Goal: Transaction & Acquisition: Purchase product/service

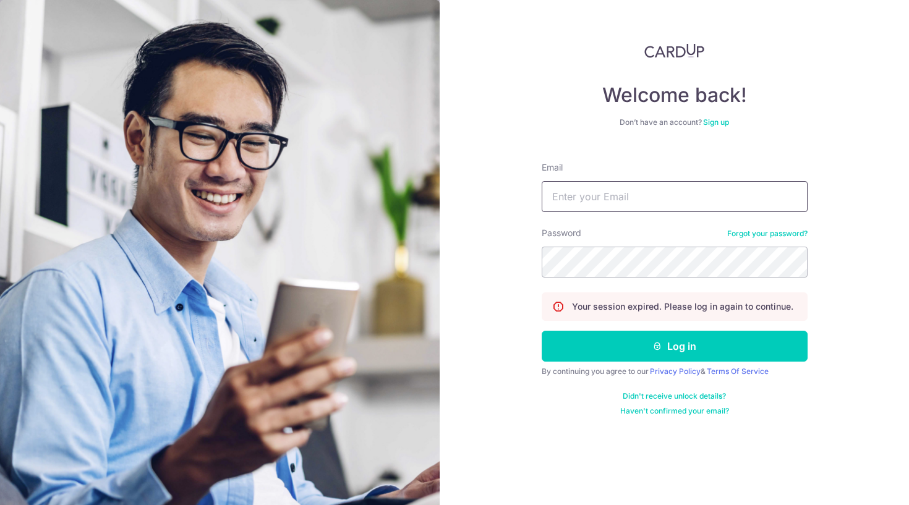
type input "[EMAIL_ADDRESS][DOMAIN_NAME]"
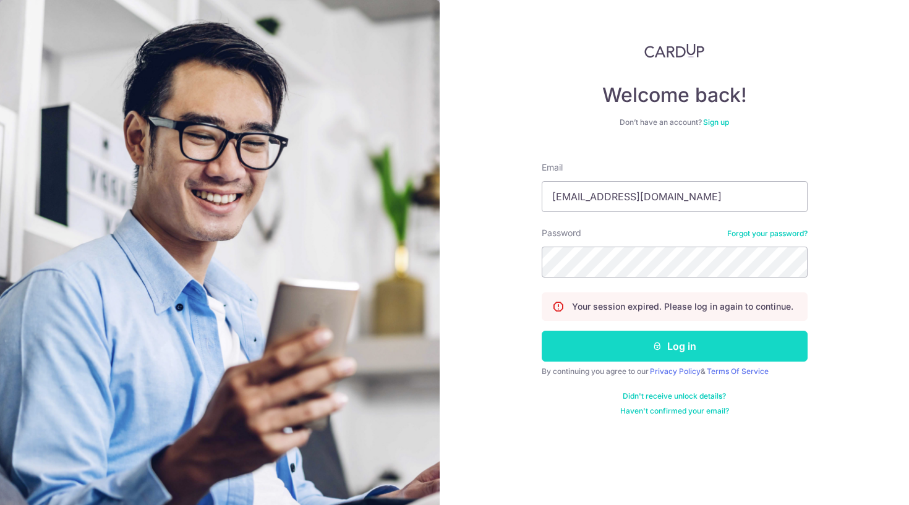
click at [630, 344] on button "Log in" at bounding box center [675, 346] width 266 height 31
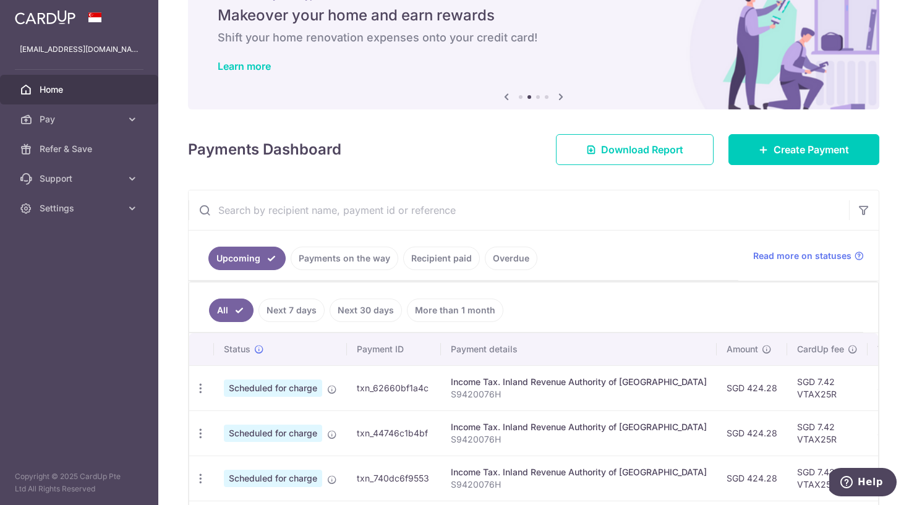
scroll to position [55, 0]
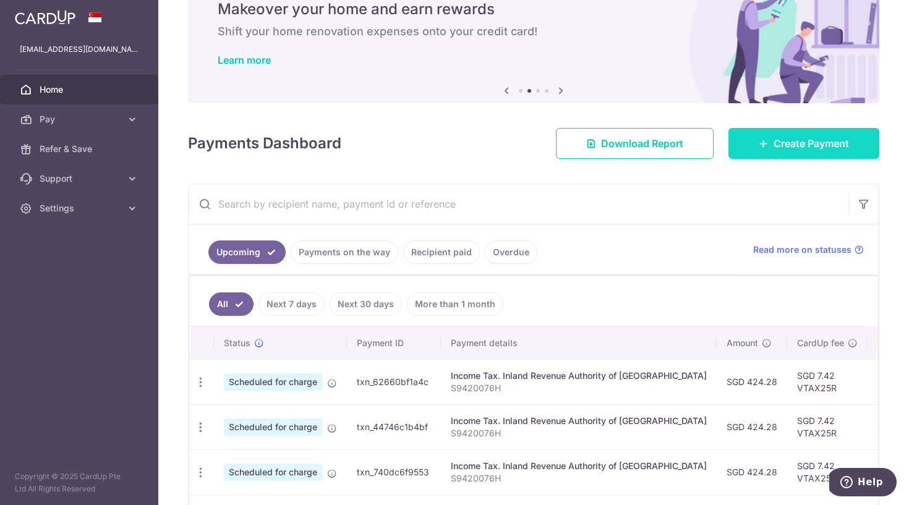
click at [815, 150] on span "Create Payment" at bounding box center [811, 143] width 75 height 15
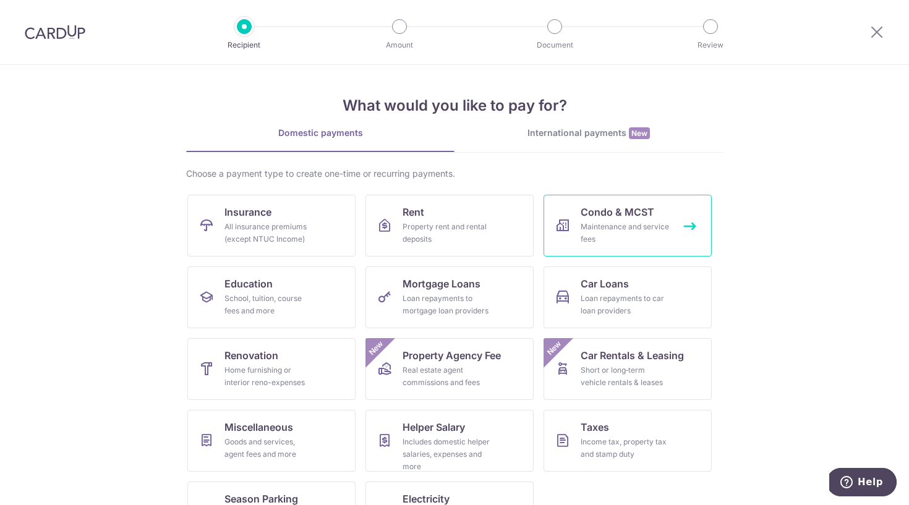
click at [636, 247] on link "Condo & MCST Maintenance and service fees" at bounding box center [628, 226] width 168 height 62
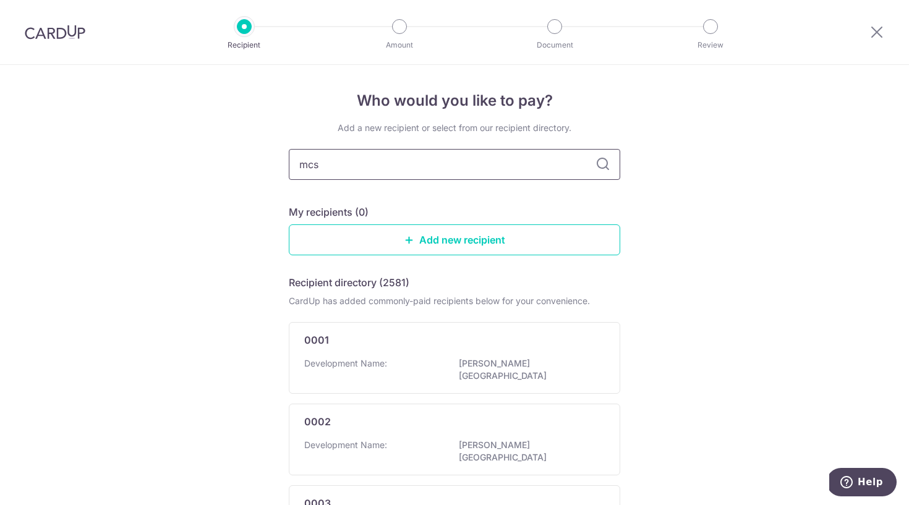
type input "mcst"
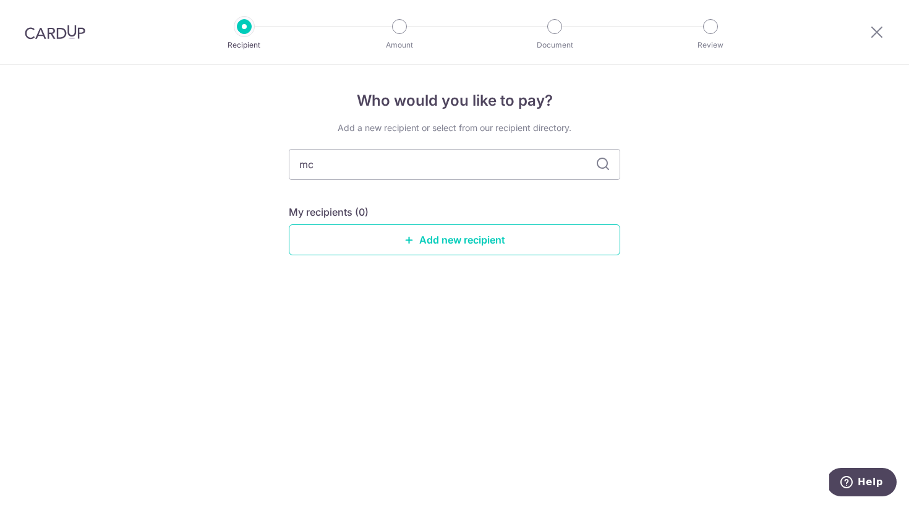
type input "m"
type input "M"
type input "MCST"
type input "MCST 4930"
click at [765, 213] on div "Who would you like to pay? Add a new recipient or select from our recipient dir…" at bounding box center [454, 285] width 909 height 440
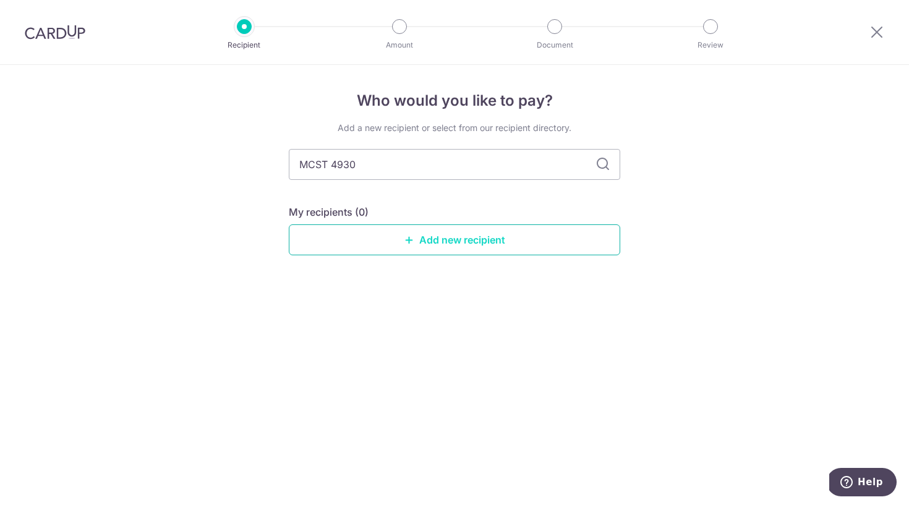
click at [481, 242] on link "Add new recipient" at bounding box center [454, 240] width 331 height 31
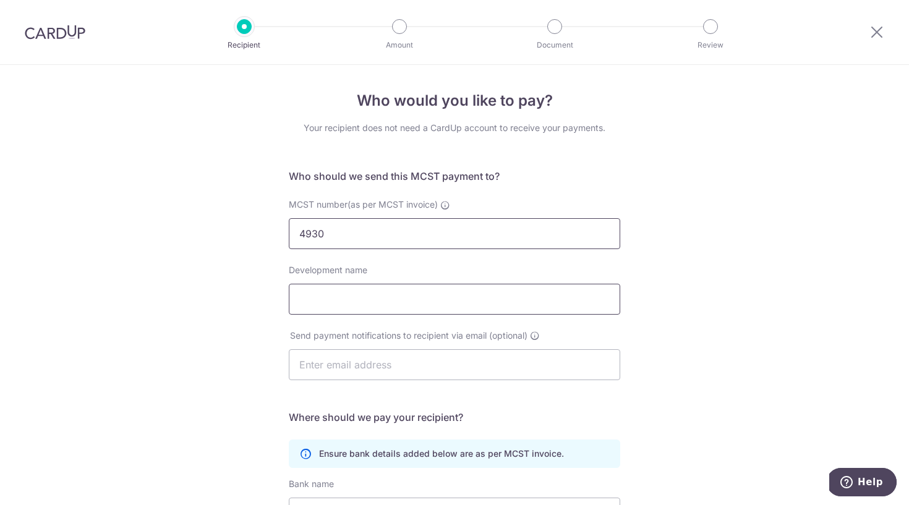
type input "4930"
type input "Forett at Bukit Timah"
type input "[EMAIL_ADDRESS][DOMAIN_NAME]"
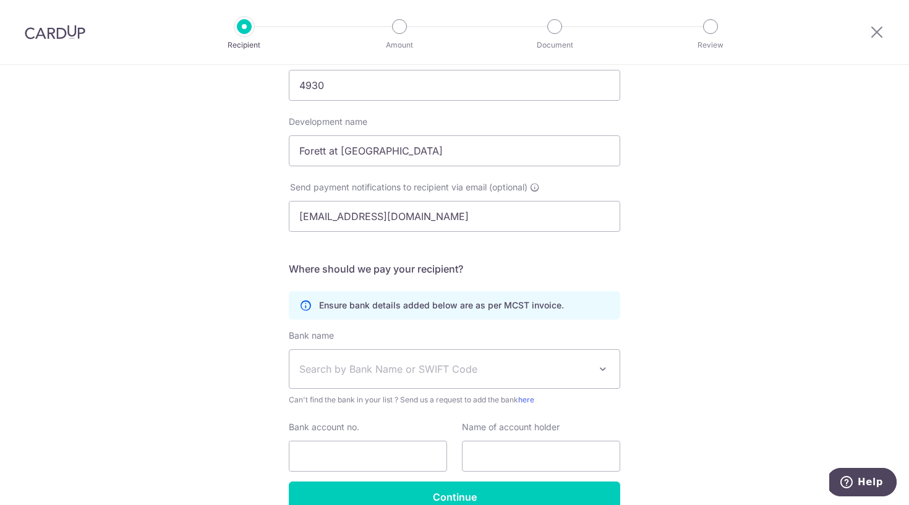
scroll to position [169, 0]
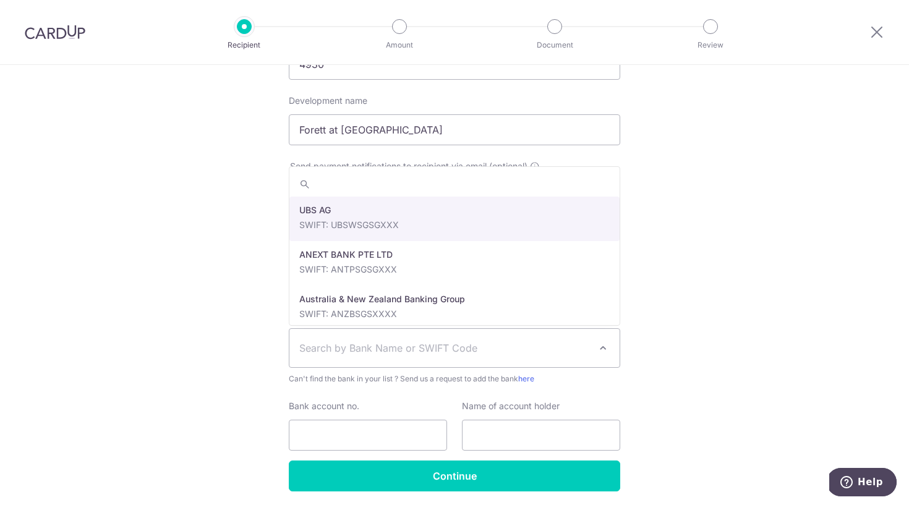
click at [390, 350] on span "Search by Bank Name or SWIFT Code" at bounding box center [444, 348] width 291 height 15
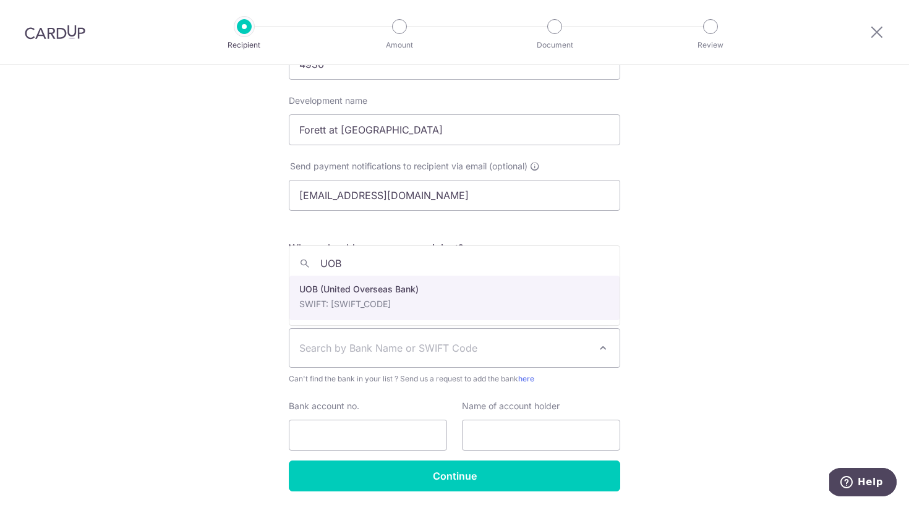
type input "UOB"
select select "18"
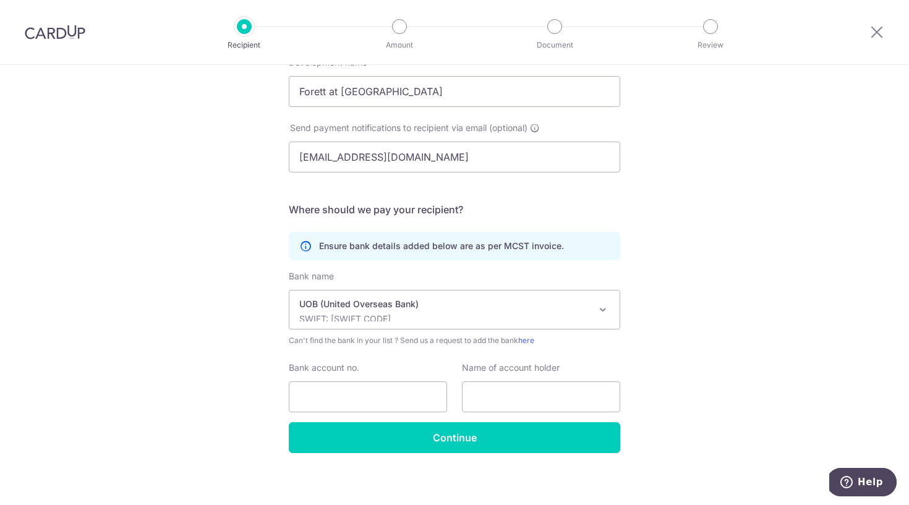
scroll to position [208, 0]
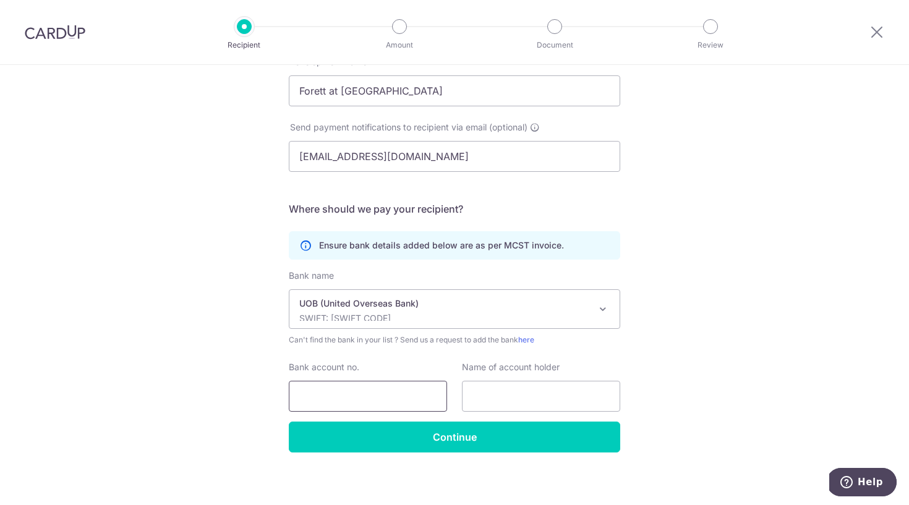
click at [364, 398] on input "Bank account no." at bounding box center [368, 396] width 158 height 31
click at [318, 394] on input "7703341687" at bounding box center [368, 396] width 158 height 31
type input "7703341687"
click at [336, 396] on input "7703341687" at bounding box center [368, 396] width 158 height 31
click at [351, 397] on input "7703341687" at bounding box center [368, 396] width 158 height 31
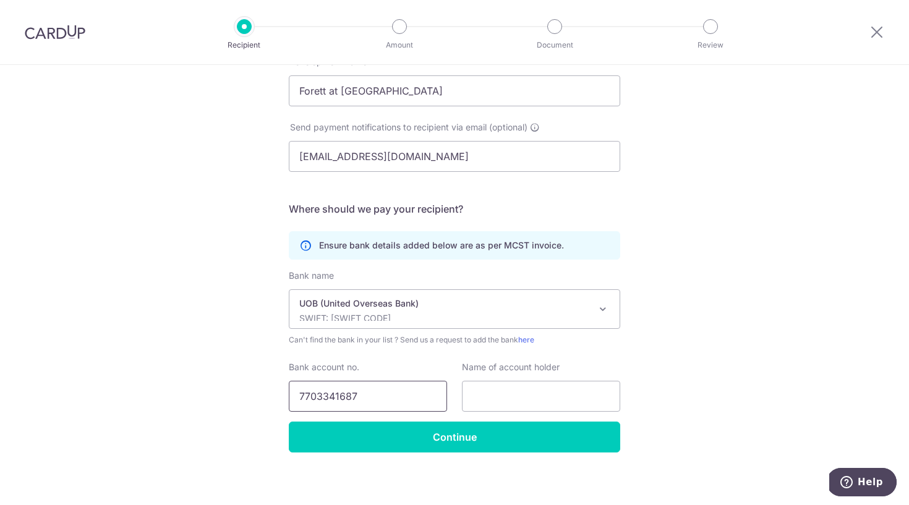
click at [364, 397] on input "7703341687" at bounding box center [368, 396] width 158 height 31
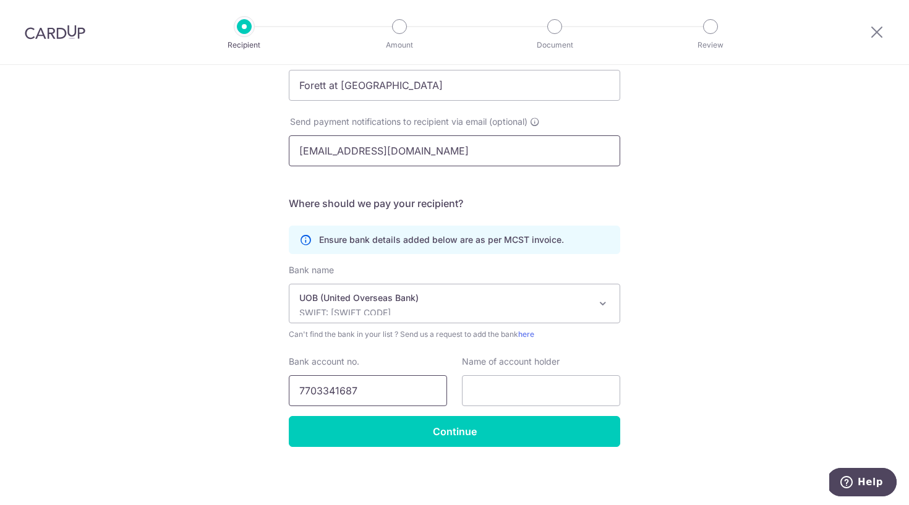
scroll to position [214, 0]
click at [497, 394] on input "text" at bounding box center [541, 390] width 158 height 31
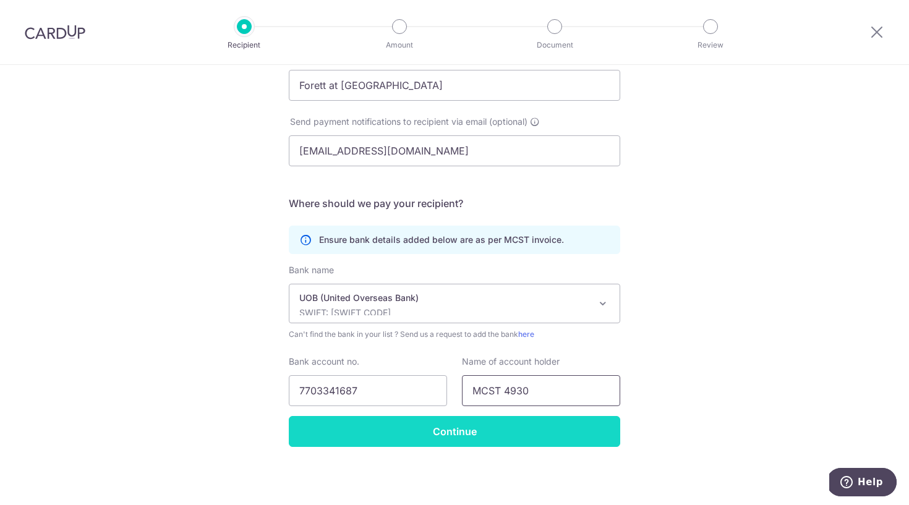
type input "MCST 4930"
click at [463, 428] on input "Continue" at bounding box center [454, 431] width 331 height 31
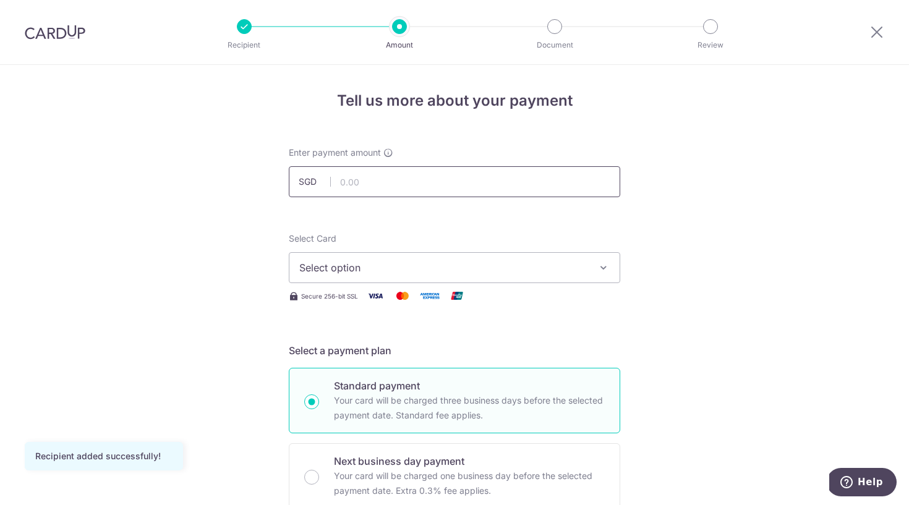
click at [357, 177] on input "text" at bounding box center [454, 181] width 331 height 31
type input "1,232.14"
click at [404, 263] on span "Select option" at bounding box center [443, 267] width 288 height 15
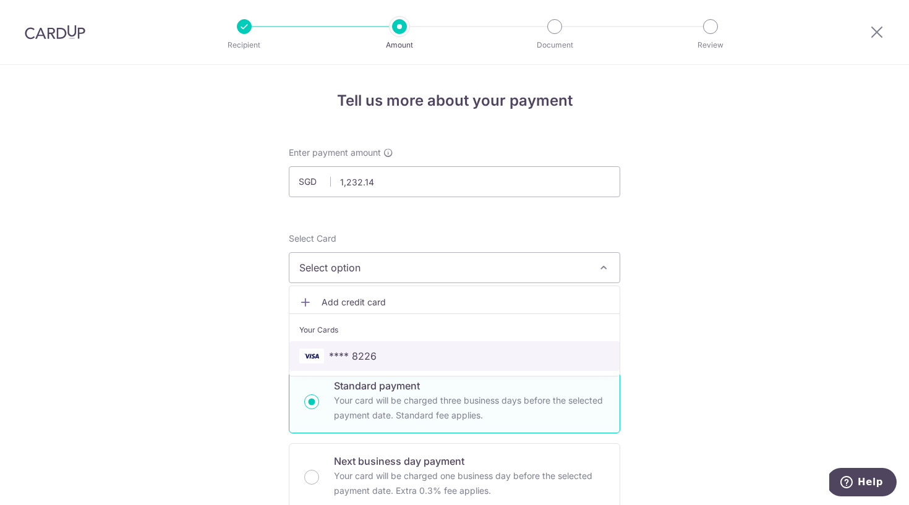
click at [370, 359] on span "**** 8226" at bounding box center [353, 356] width 48 height 15
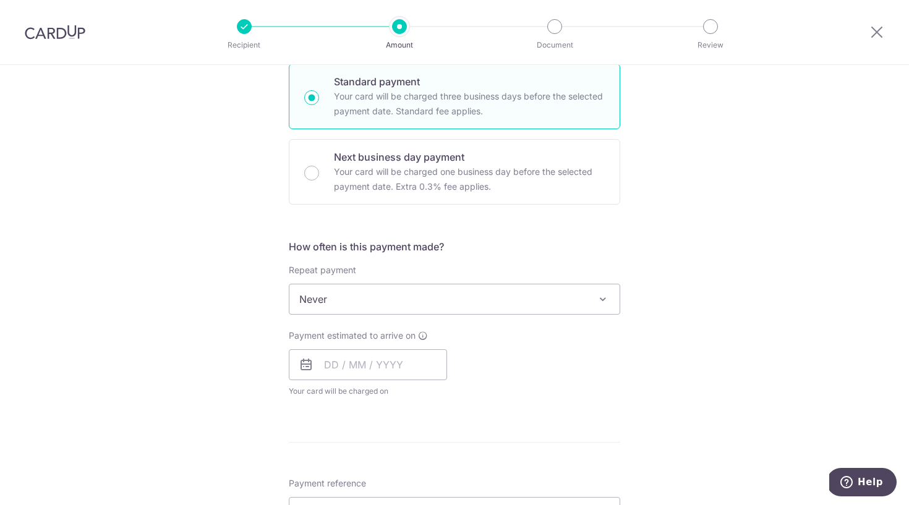
scroll to position [305, 0]
click at [335, 362] on input "text" at bounding box center [368, 364] width 158 height 31
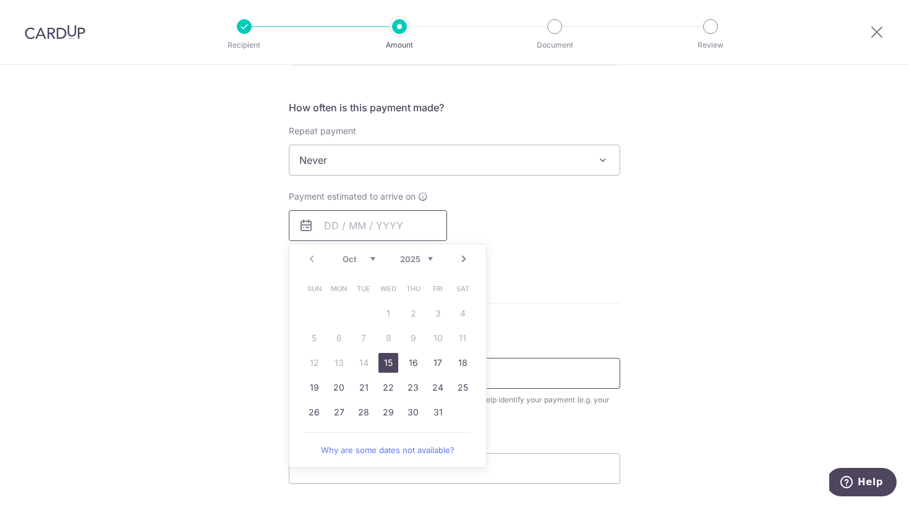
scroll to position [444, 0]
click at [562, 272] on form "Enter payment amount SGD 1,232.14 1232.14 Recipient added successfully! Select …" at bounding box center [454, 192] width 331 height 979
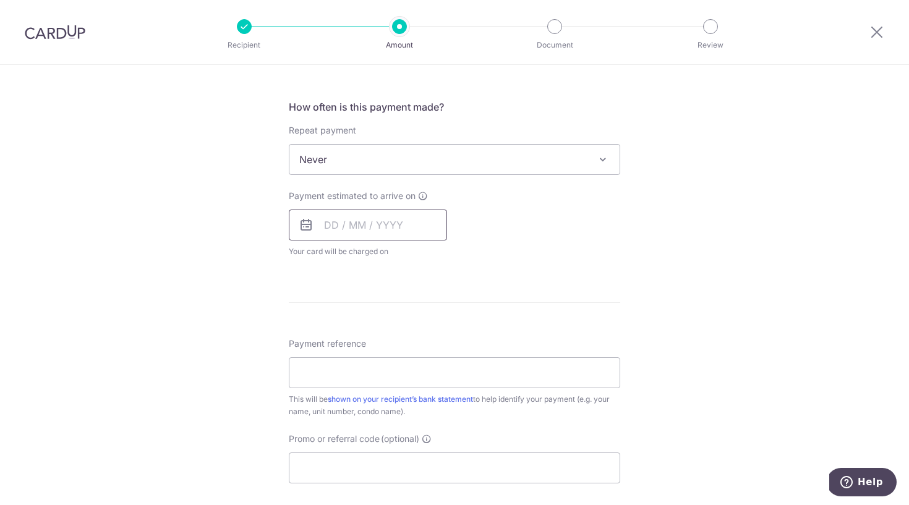
click at [378, 224] on input "text" at bounding box center [368, 225] width 158 height 31
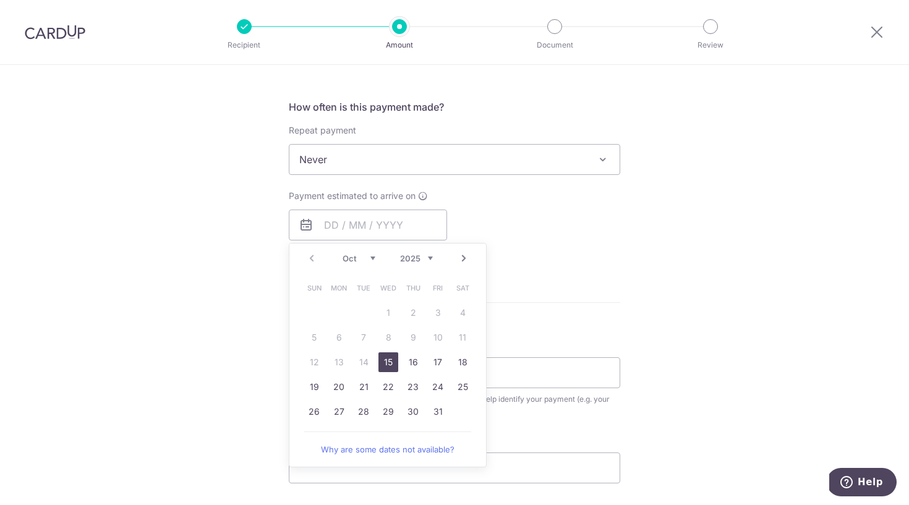
click at [391, 362] on link "15" at bounding box center [388, 363] width 20 height 20
type input "[DATE]"
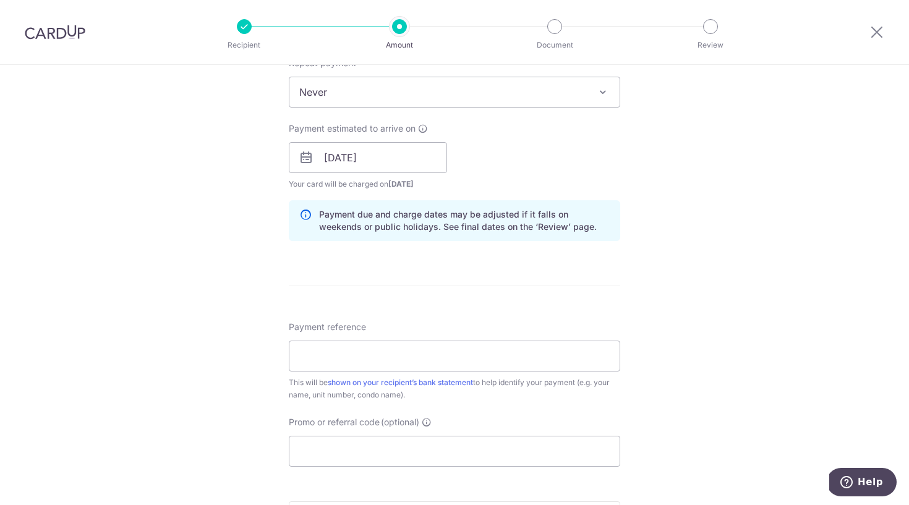
scroll to position [513, 0]
click at [441, 356] on input "Payment reference" at bounding box center [454, 354] width 331 height 31
type input "£"
click at [323, 354] on input "#36A-05-61" at bounding box center [454, 354] width 331 height 31
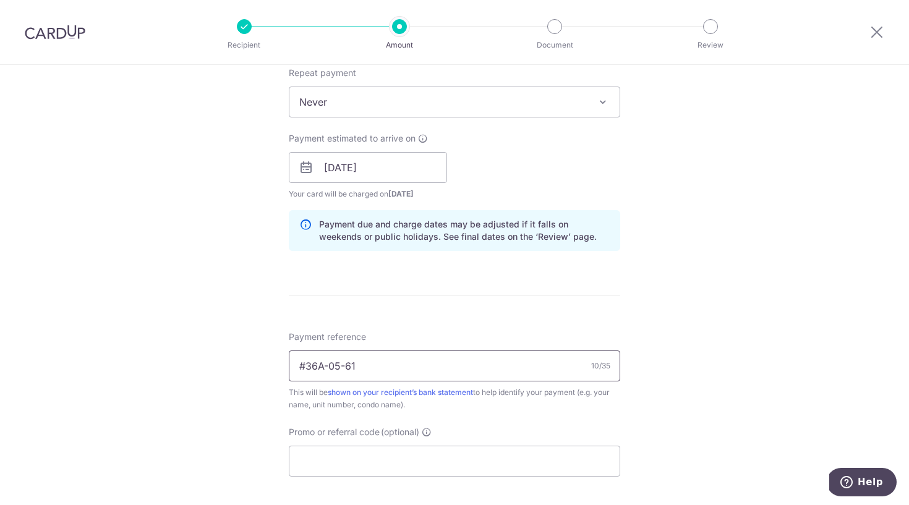
scroll to position [575, 0]
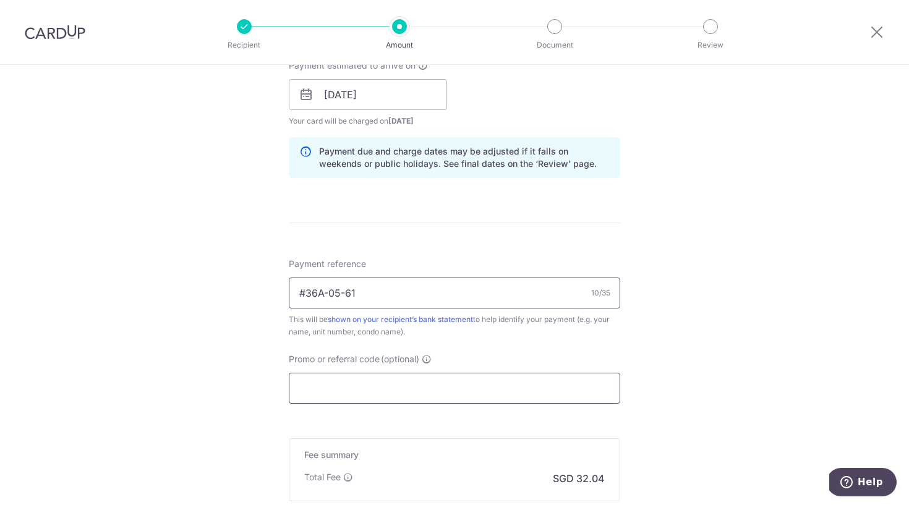
type input "#36A-05-61"
click at [404, 390] on input "Promo or referral code (optional)" at bounding box center [454, 388] width 331 height 31
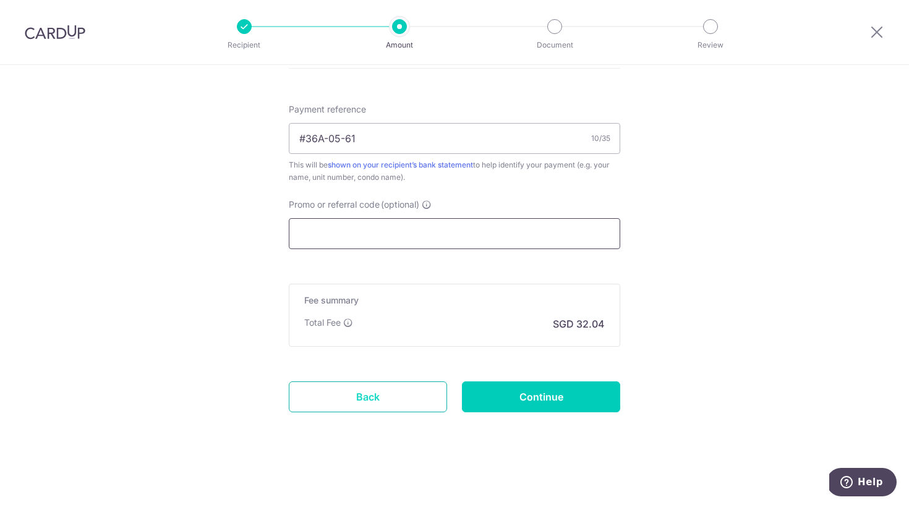
scroll to position [729, 0]
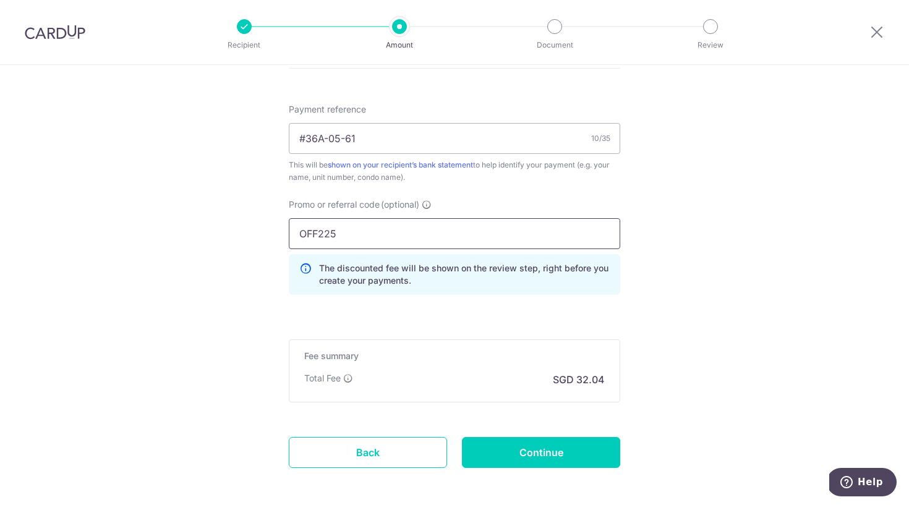
type input "OFF225"
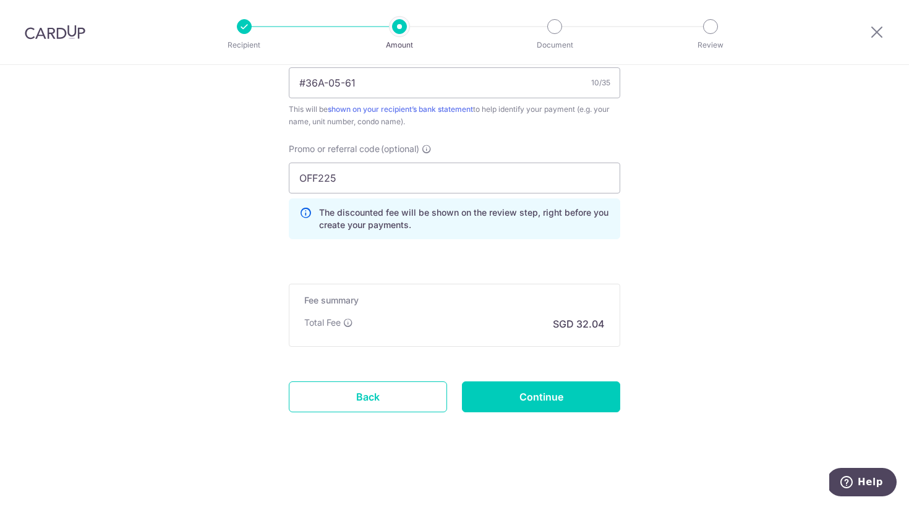
scroll to position [785, 0]
click at [526, 396] on input "Continue" at bounding box center [541, 397] width 158 height 31
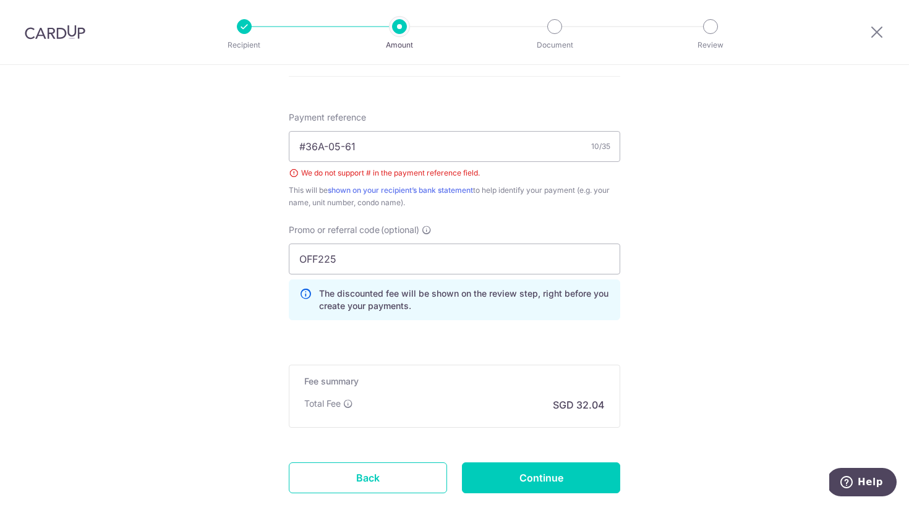
scroll to position [685, 0]
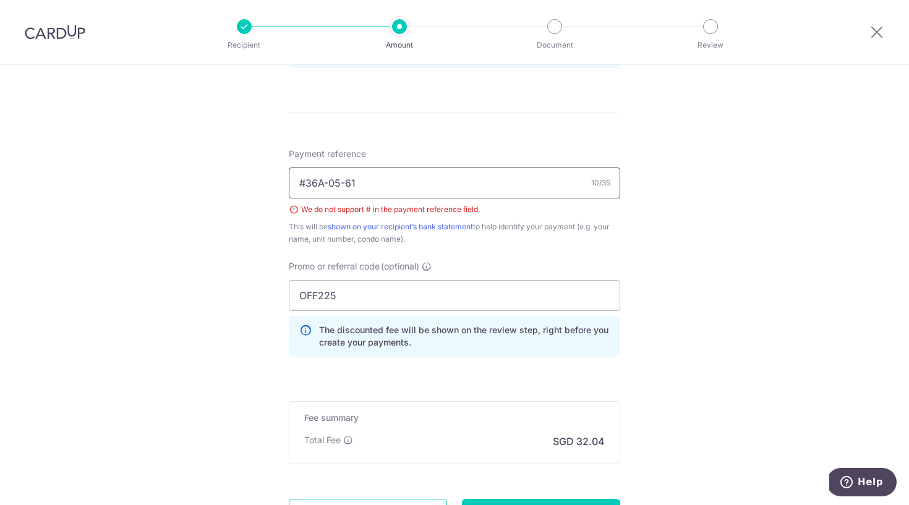
click at [306, 182] on input "#36A-05-61" at bounding box center [454, 183] width 331 height 31
type input "36A-05-61"
click at [751, 278] on div "Tell us more about your payment Enter payment amount SGD 1,232.14 1232.14 Selec…" at bounding box center [454, 1] width 909 height 1242
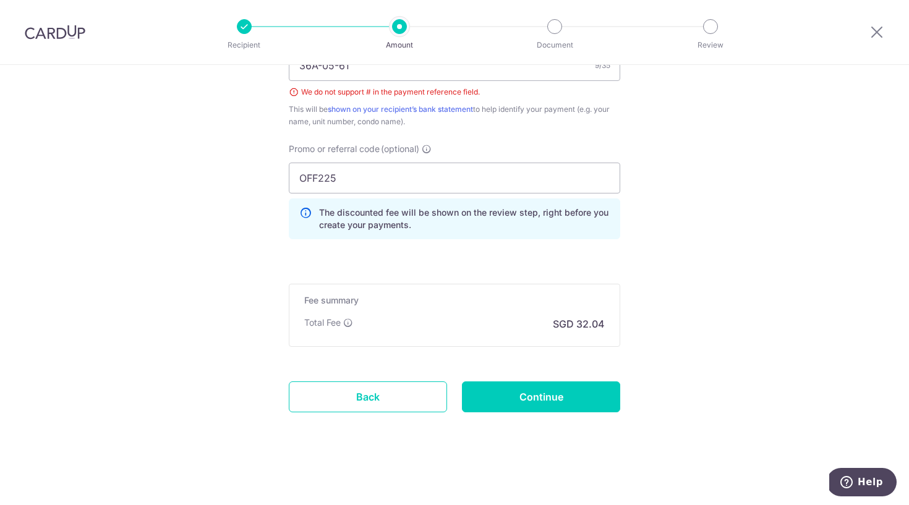
scroll to position [763, 0]
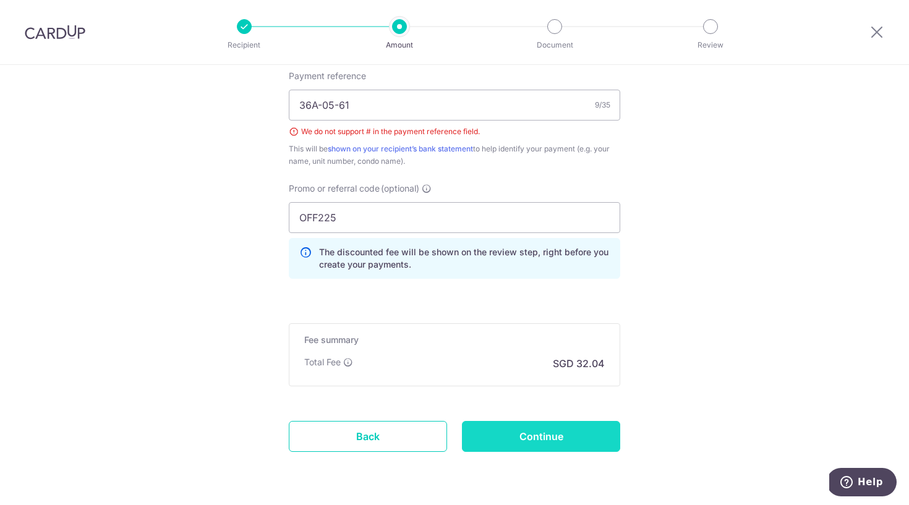
click at [490, 438] on input "Continue" at bounding box center [541, 436] width 158 height 31
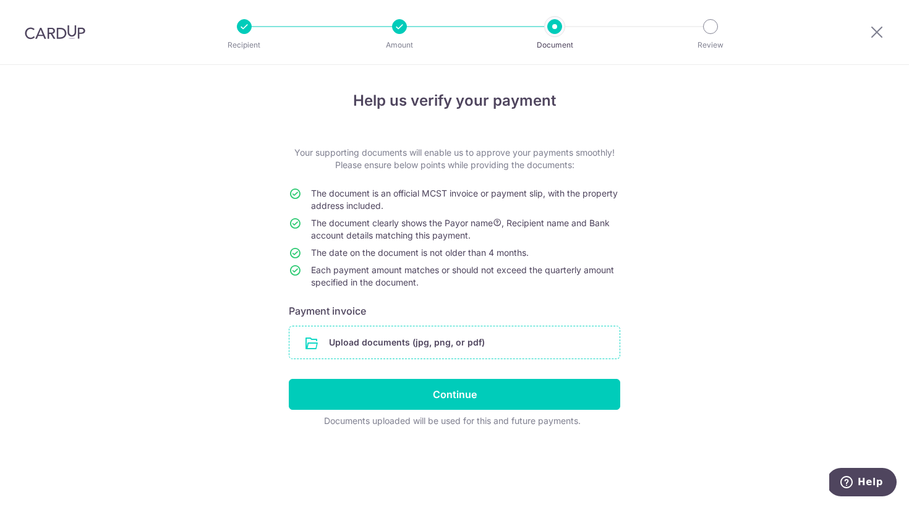
click at [376, 342] on input "file" at bounding box center [454, 343] width 330 height 32
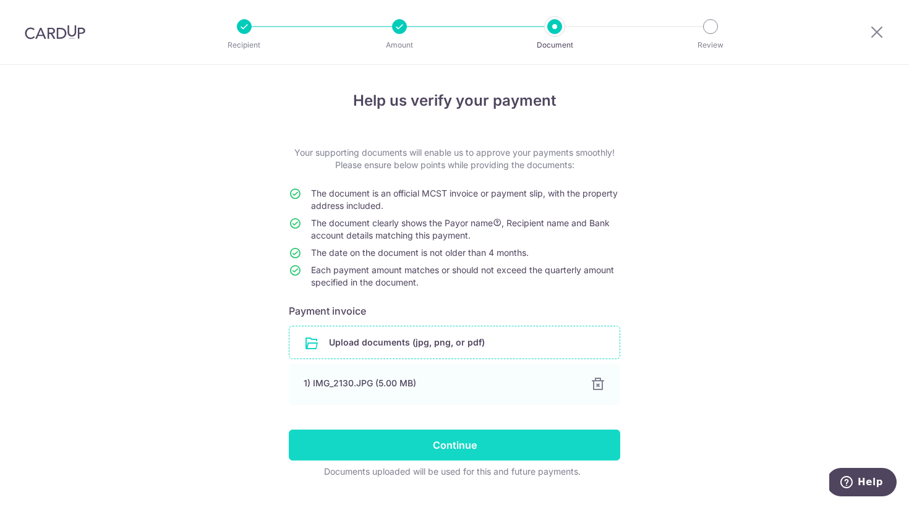
click at [466, 446] on input "Continue" at bounding box center [454, 445] width 331 height 31
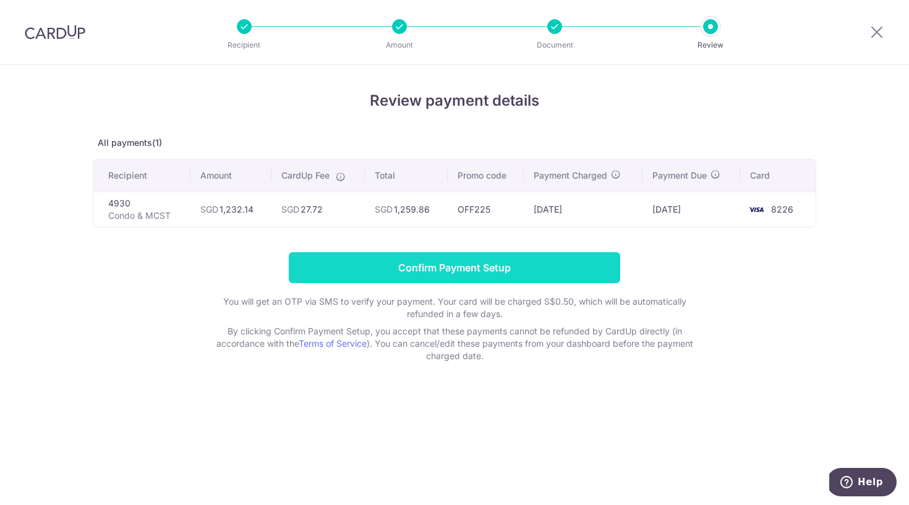
click at [477, 275] on input "Confirm Payment Setup" at bounding box center [454, 267] width 331 height 31
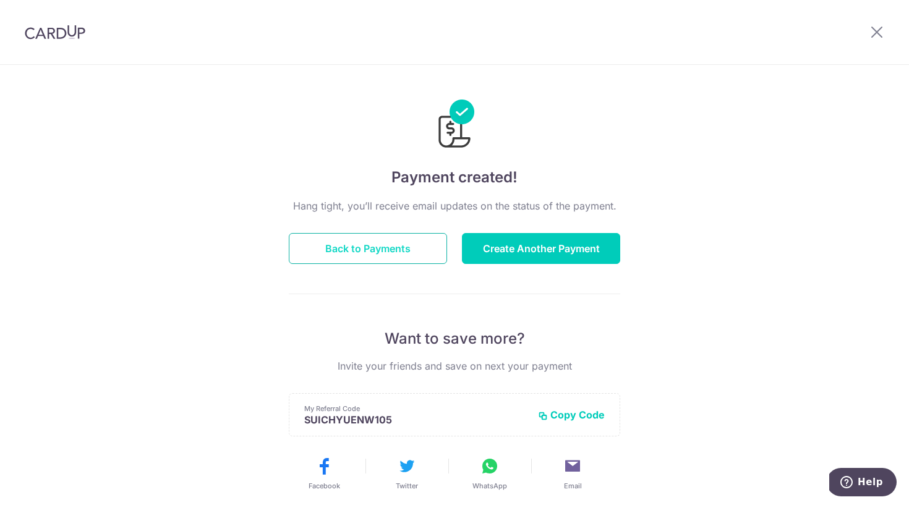
click at [414, 253] on button "Back to Payments" at bounding box center [368, 248] width 158 height 31
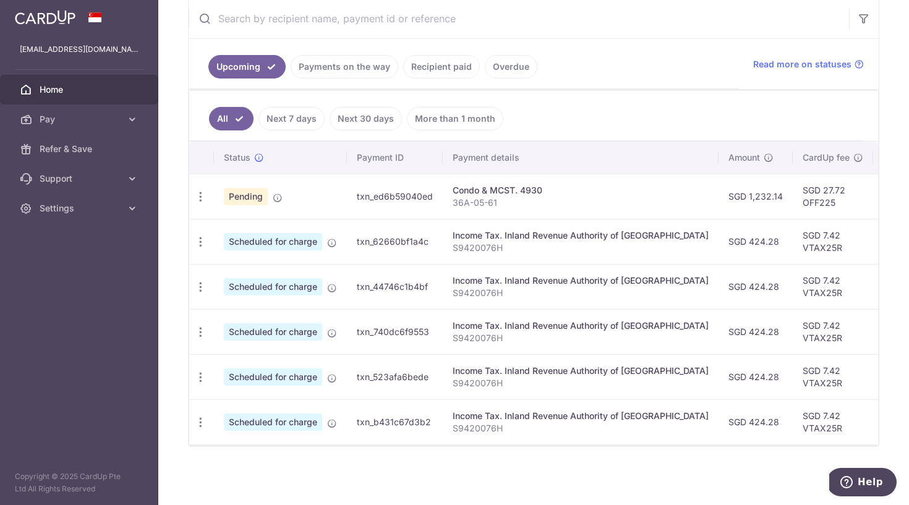
scroll to position [241, 0]
